Goal: Information Seeking & Learning: Learn about a topic

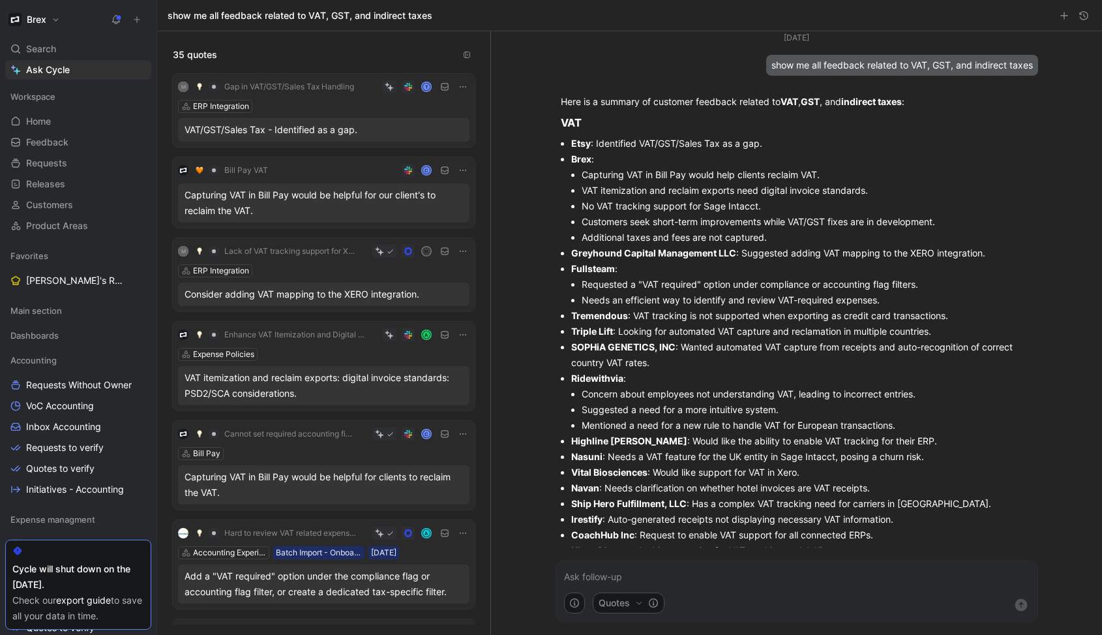
click at [626, 535] on strong "CoachHub Inc" at bounding box center [602, 534] width 63 height 11
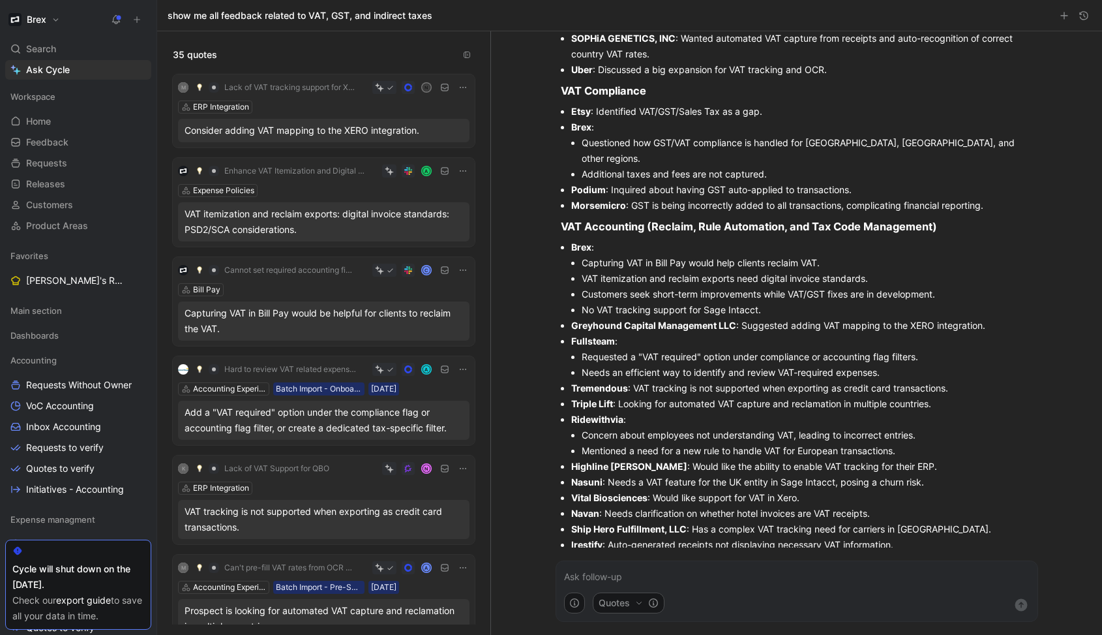
scroll to position [167, 0]
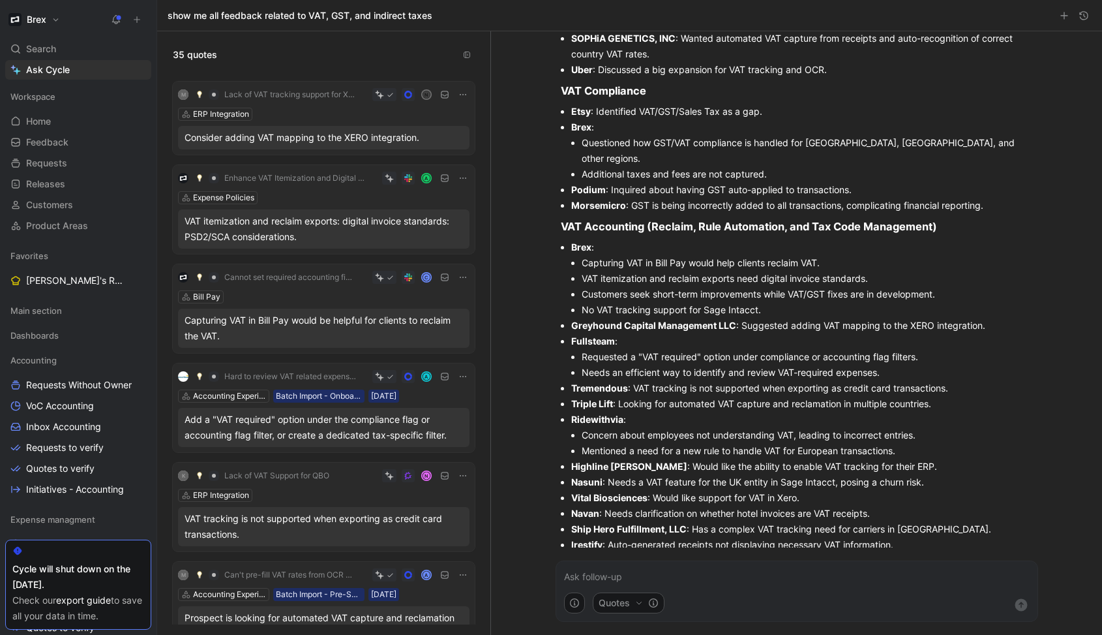
click at [247, 225] on div "VAT itemization and reclaim exports: digital invoice standards: PSD2/SCA consid…" at bounding box center [324, 228] width 278 height 31
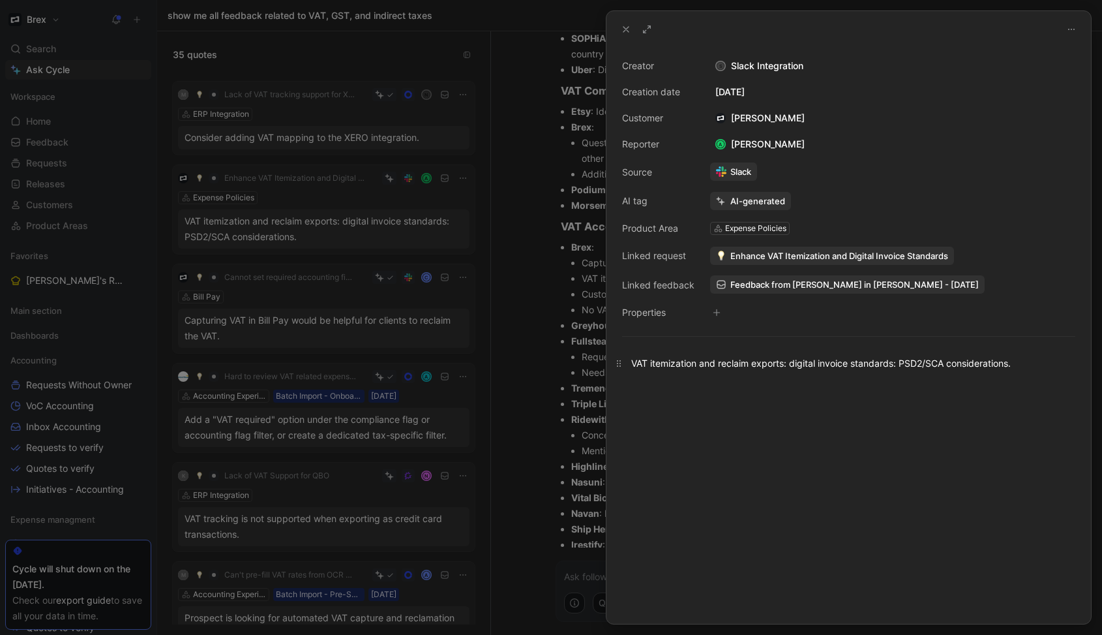
click at [788, 368] on div "VAT itemization and reclaim exports: digital invoice standards: PSD2/SCA consid…" at bounding box center [848, 363] width 435 height 14
click at [620, 25] on button at bounding box center [626, 29] width 18 height 18
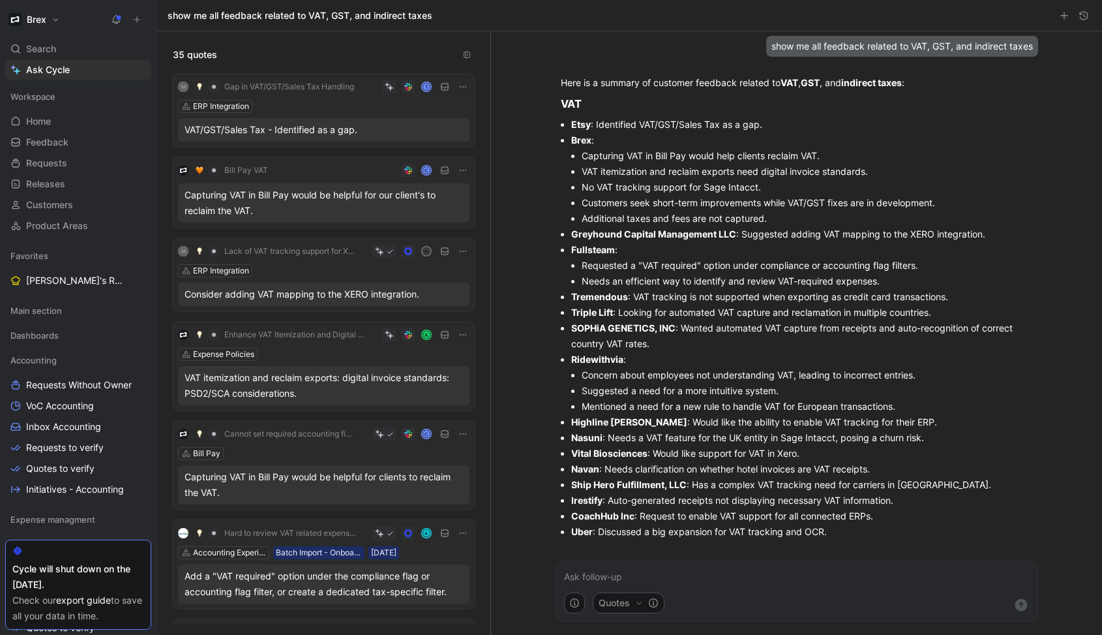
click at [304, 130] on div "VAT/GST/Sales Tax - Identified as a gap." at bounding box center [324, 130] width 278 height 16
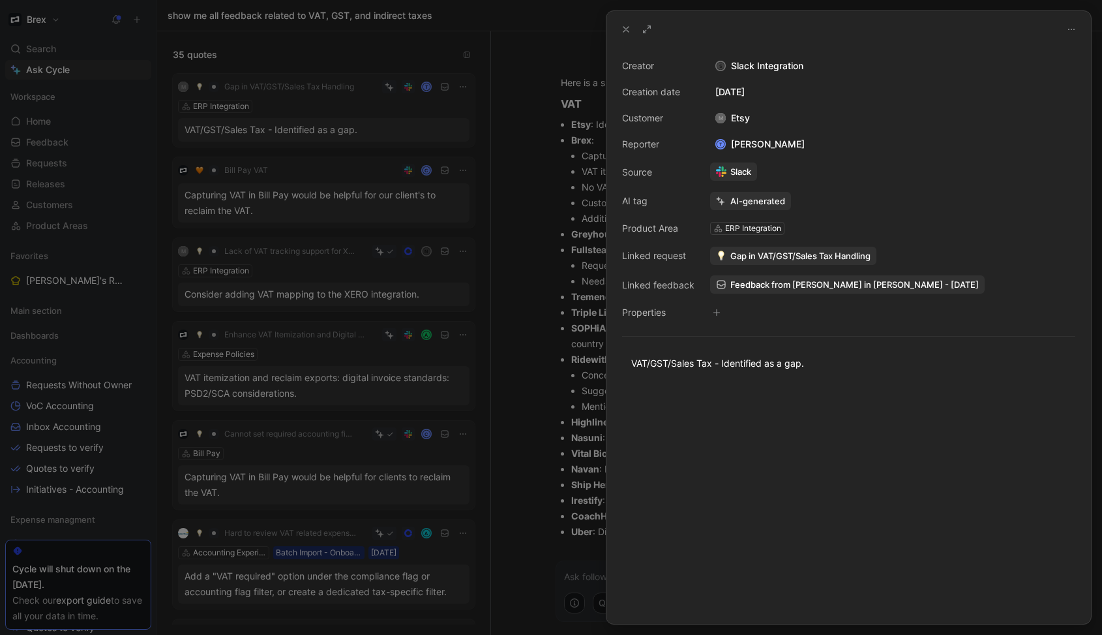
click at [806, 256] on span "Gap in VAT/GST/Sales Tax Handling" at bounding box center [800, 256] width 140 height 12
click at [807, 286] on span "Feedback from Tanya Firdman in Slack - 9/19/2025" at bounding box center [854, 284] width 248 height 12
